Goal: Task Accomplishment & Management: Manage account settings

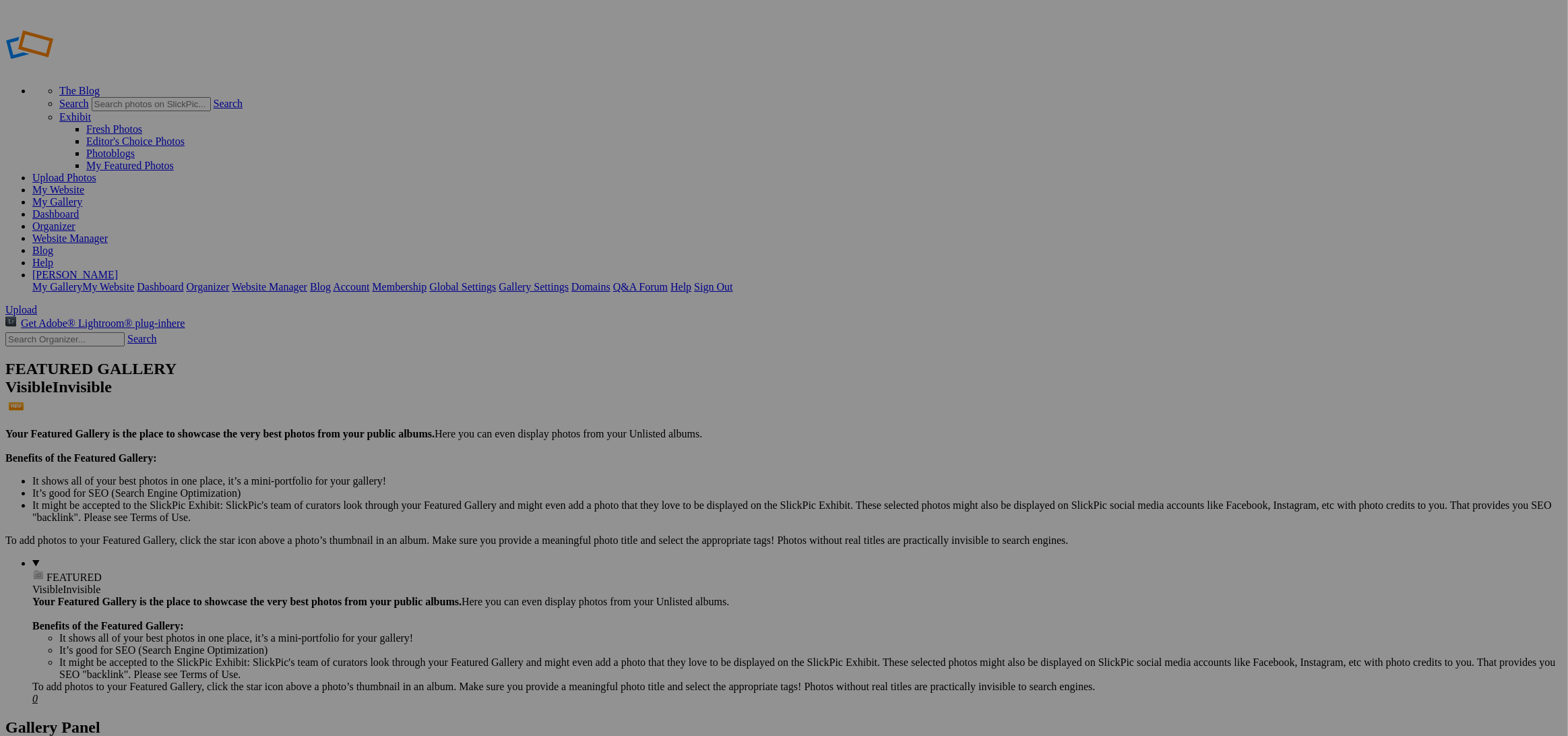
click at [733, 389] on input "text" at bounding box center [679, 393] width 147 height 14
click at [676, 386] on input "Carshow sept 7" at bounding box center [679, 393] width 147 height 14
click at [658, 386] on input "Carshow Sept 7" at bounding box center [679, 393] width 147 height 14
type input "Car show [DATE]"
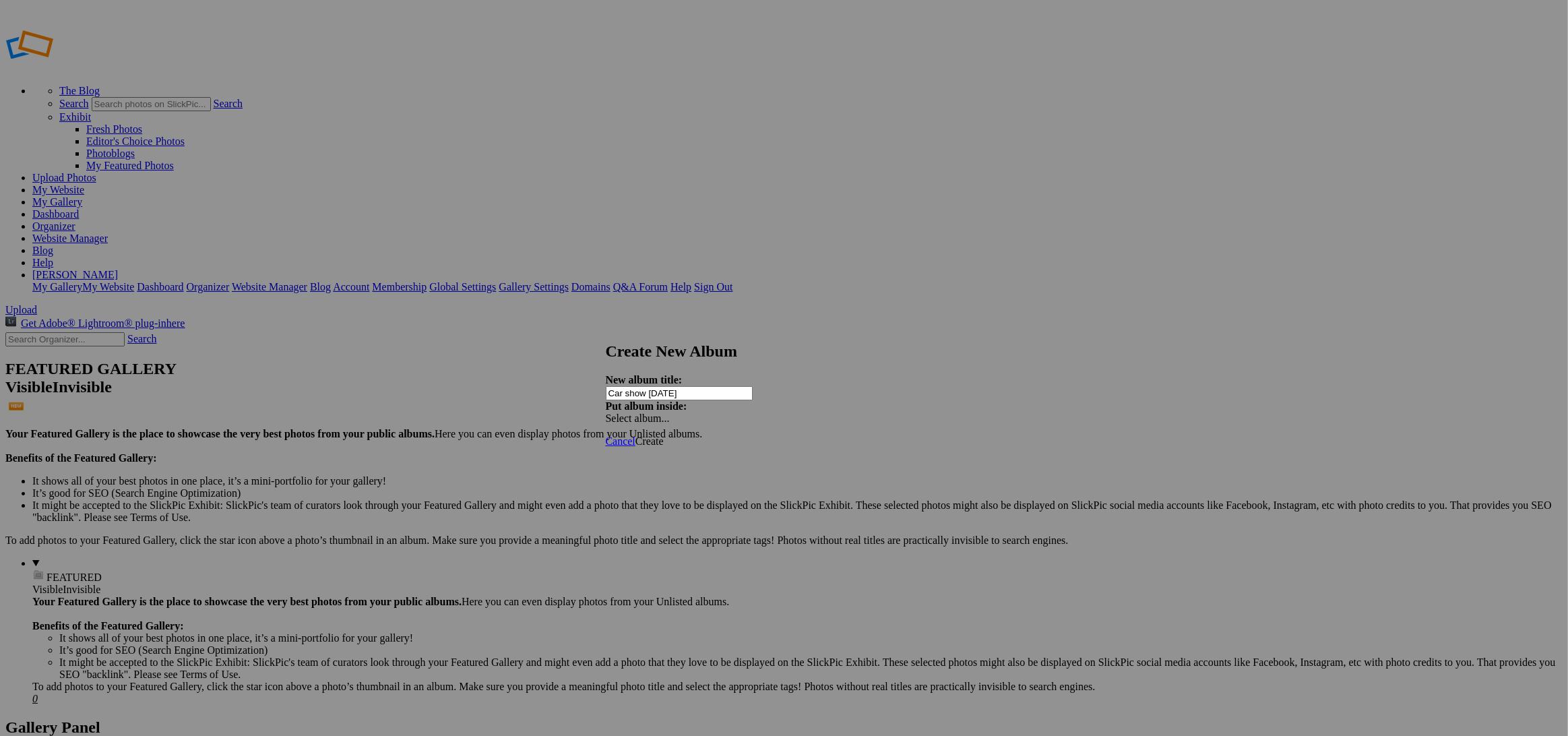
click at [664, 436] on link "Create" at bounding box center [650, 441] width 28 height 11
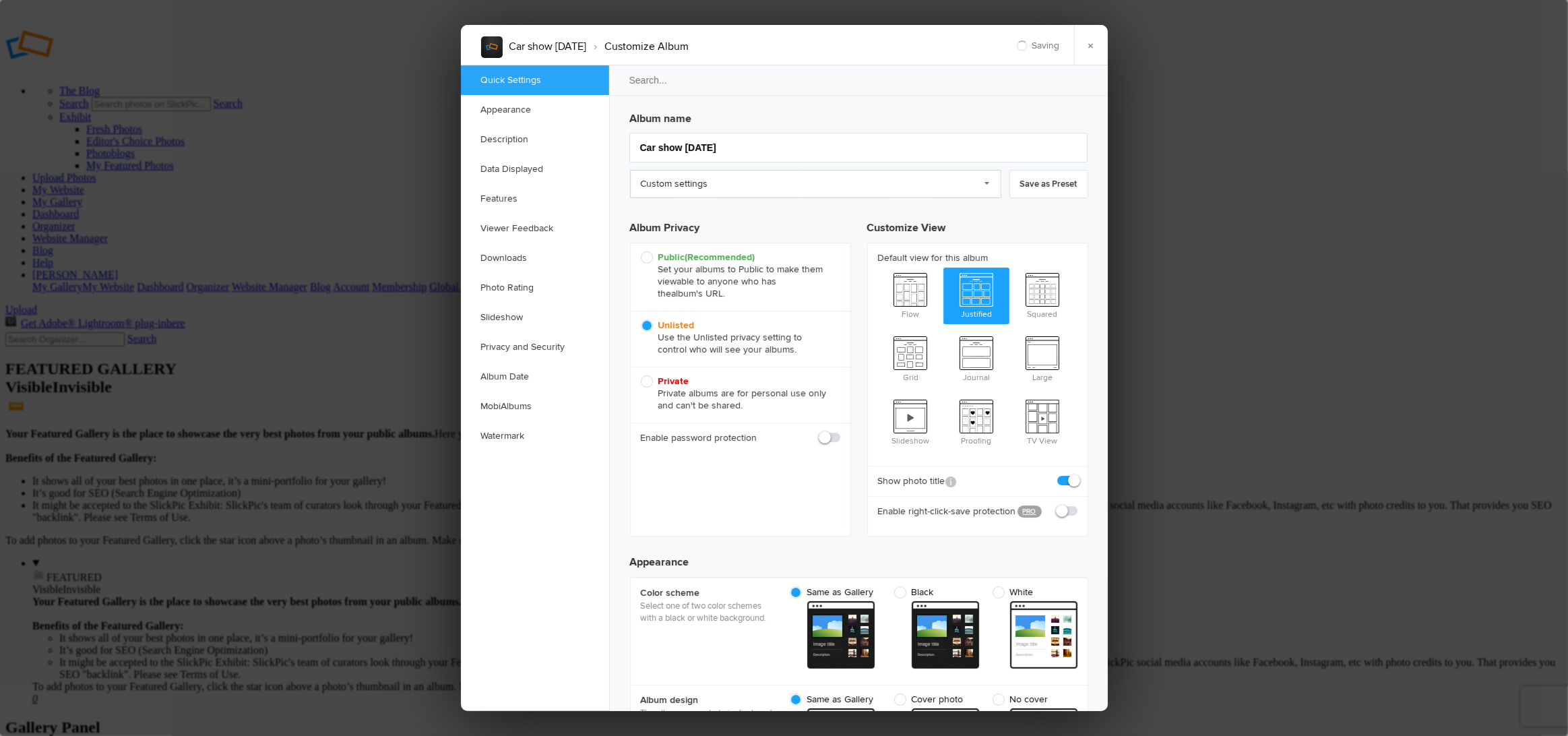
click at [684, 188] on link "Custom settings" at bounding box center [816, 184] width 371 height 28
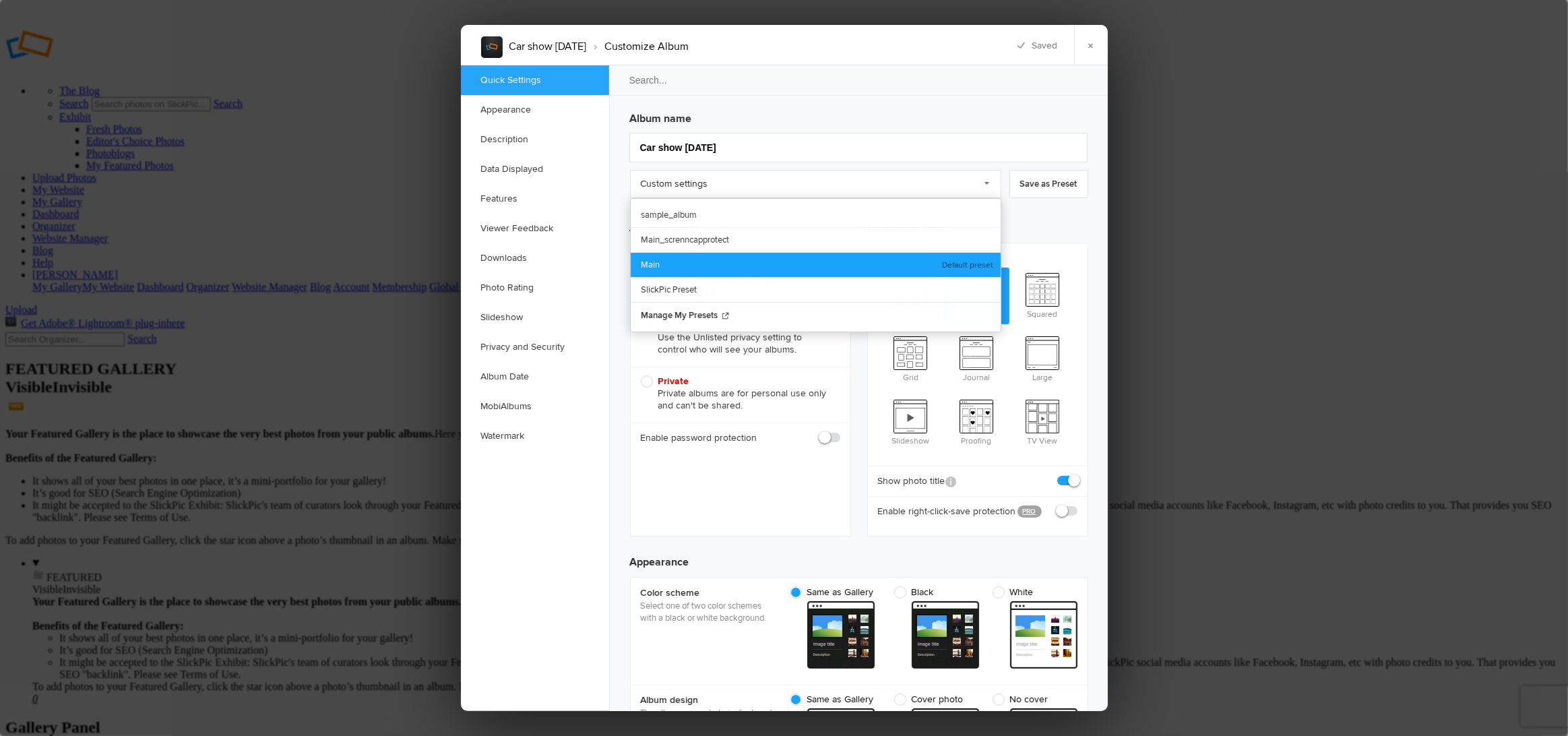
click at [660, 255] on link "Main" at bounding box center [816, 264] width 370 height 25
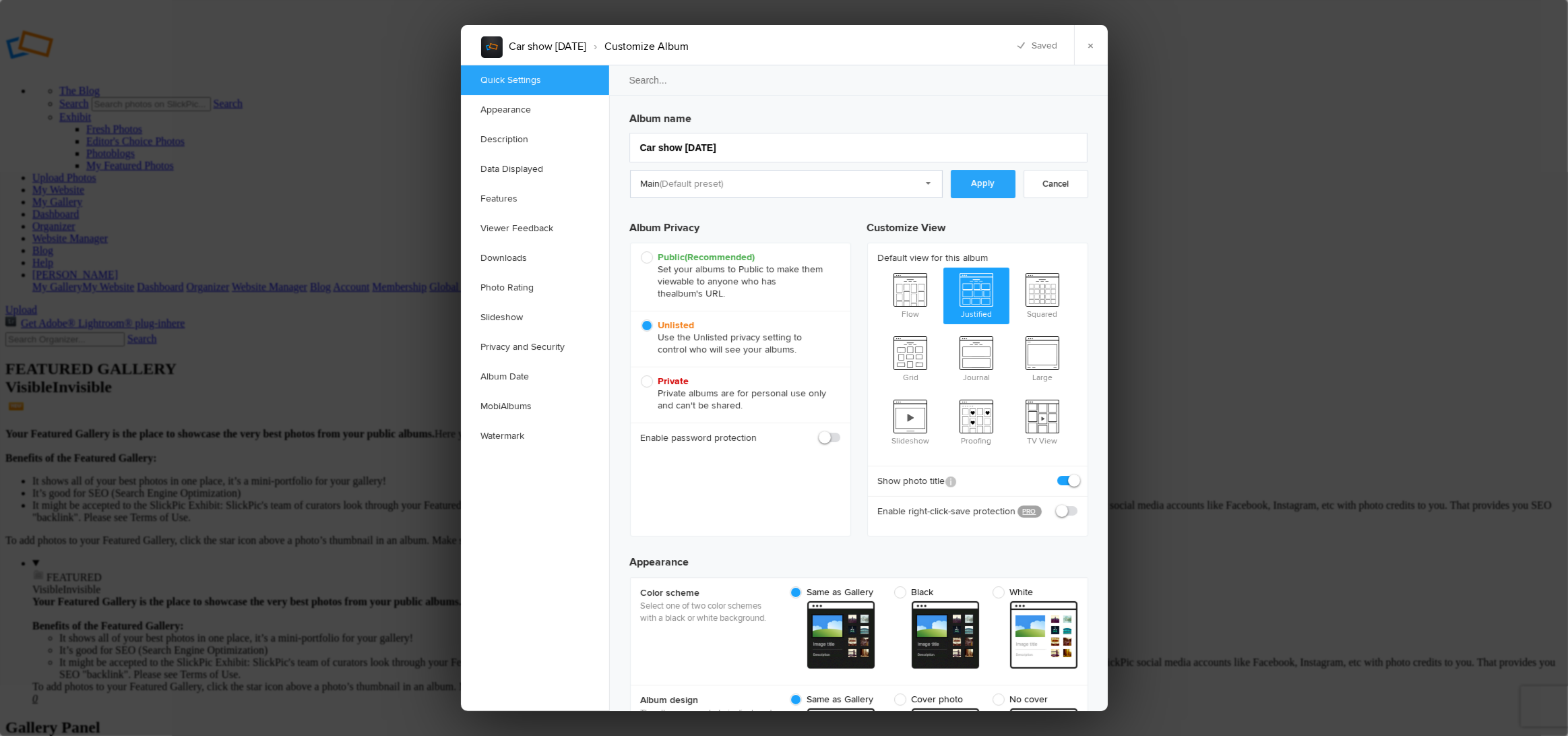
click at [971, 188] on link "Apply" at bounding box center [983, 184] width 64 height 28
checkbox input "true"
click at [1089, 49] on link "×" at bounding box center [1090, 45] width 34 height 40
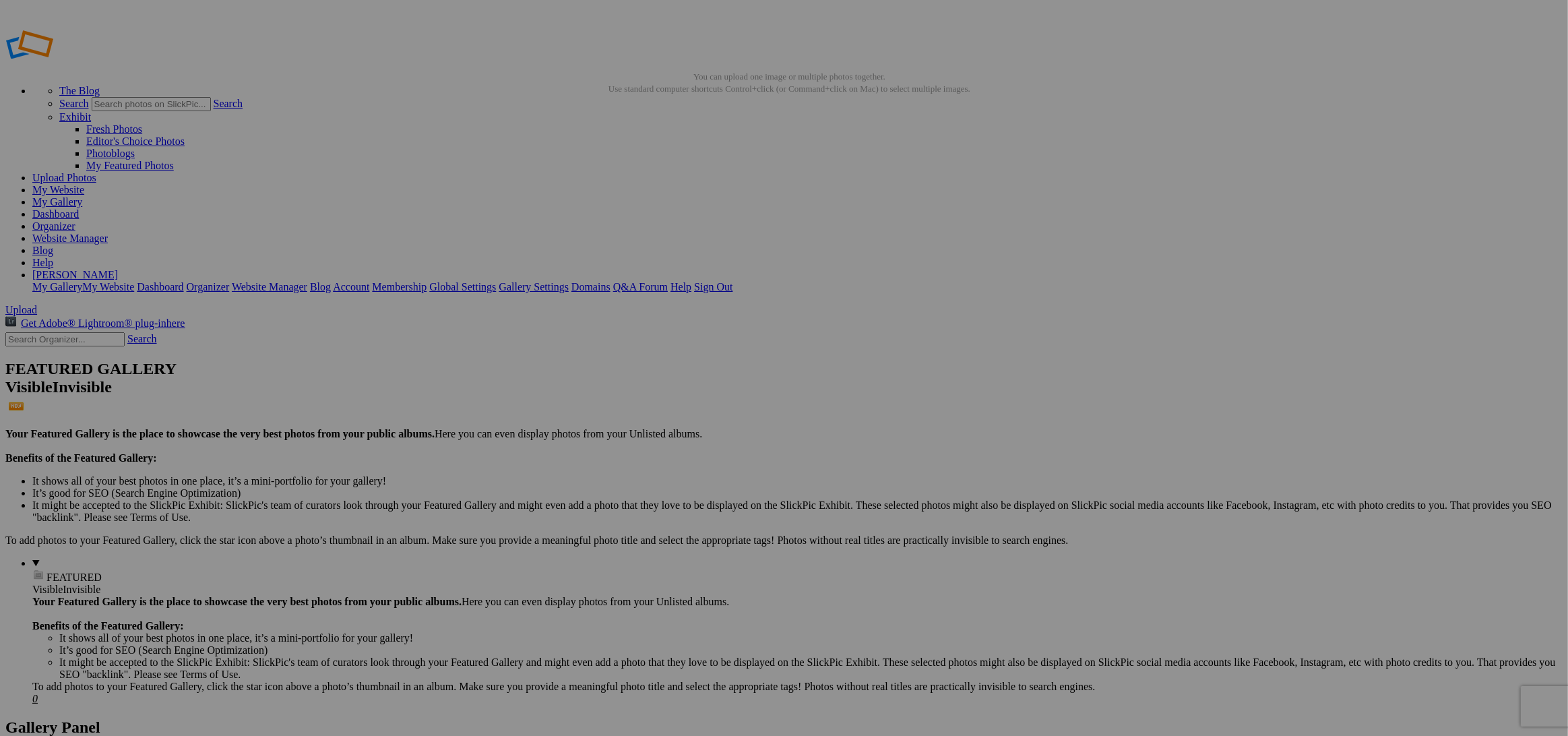
drag, startPoint x: 910, startPoint y: 456, endPoint x: 951, endPoint y: 419, distance: 55.2
click at [695, 463] on span "Yes" at bounding box center [686, 468] width 16 height 11
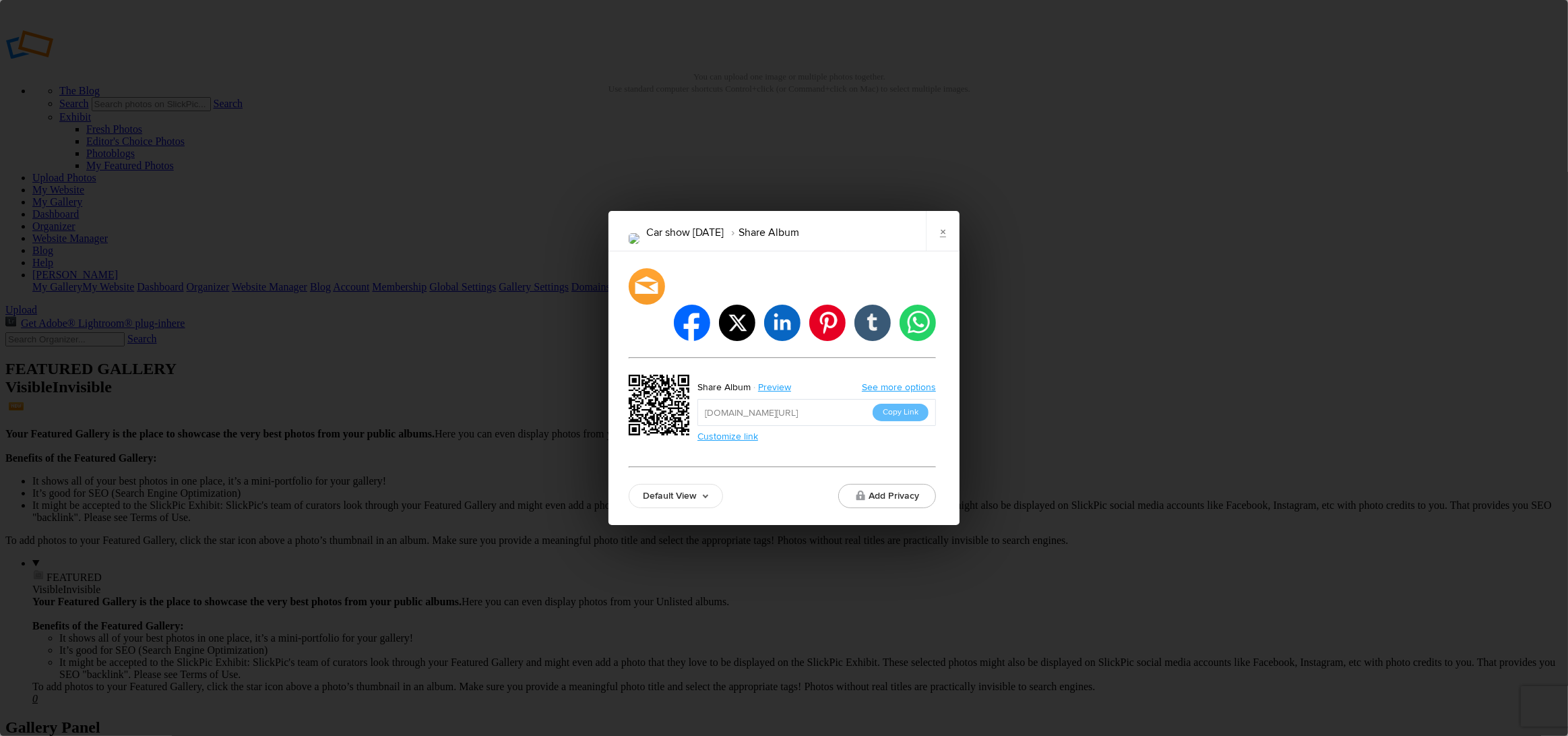
click at [905, 404] on button "Copy Link" at bounding box center [900, 412] width 56 height 17
click at [947, 247] on link "×" at bounding box center [942, 231] width 34 height 40
